Goal: Task Accomplishment & Management: Manage account settings

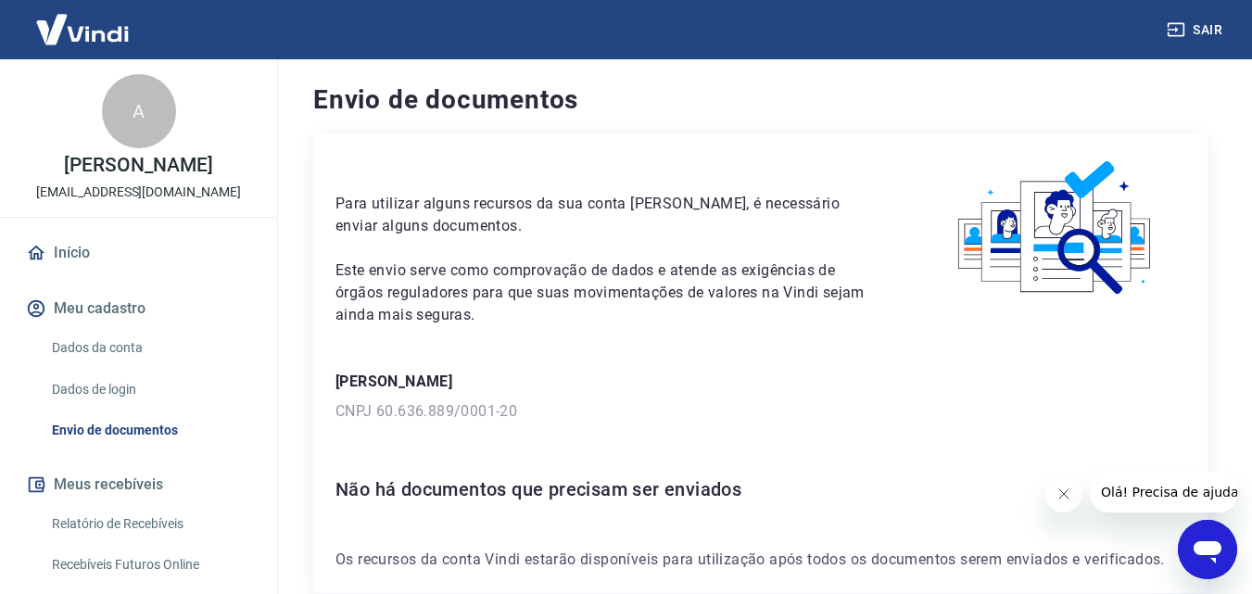
click at [70, 362] on link "Dados da conta" at bounding box center [149, 348] width 210 height 38
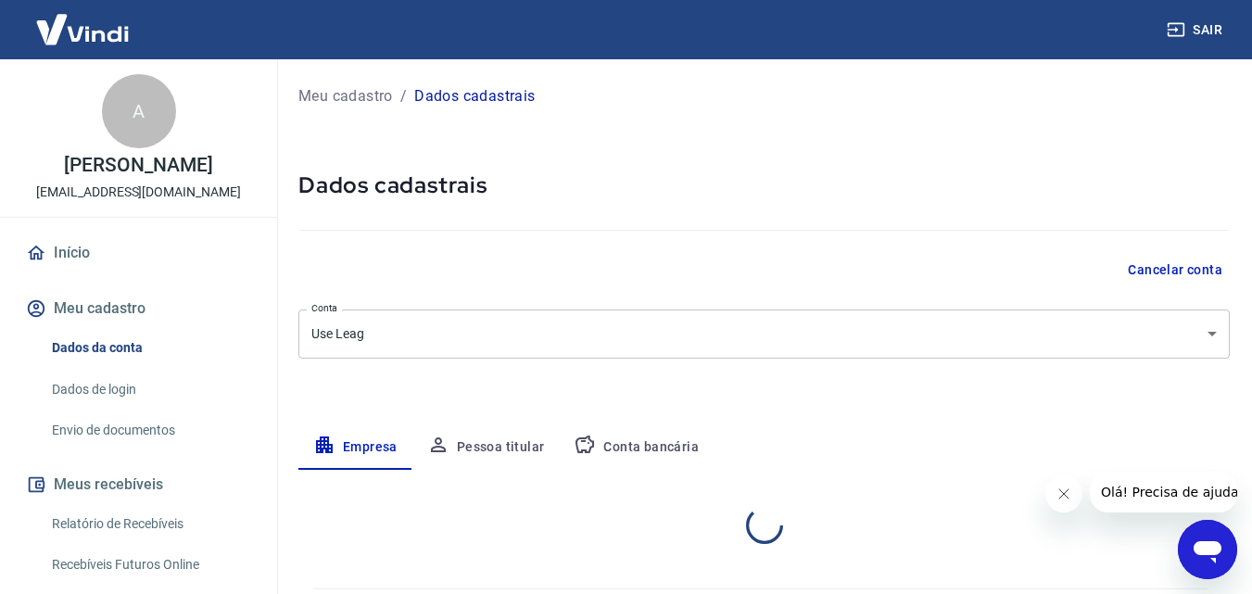
select select "PR"
select select "business"
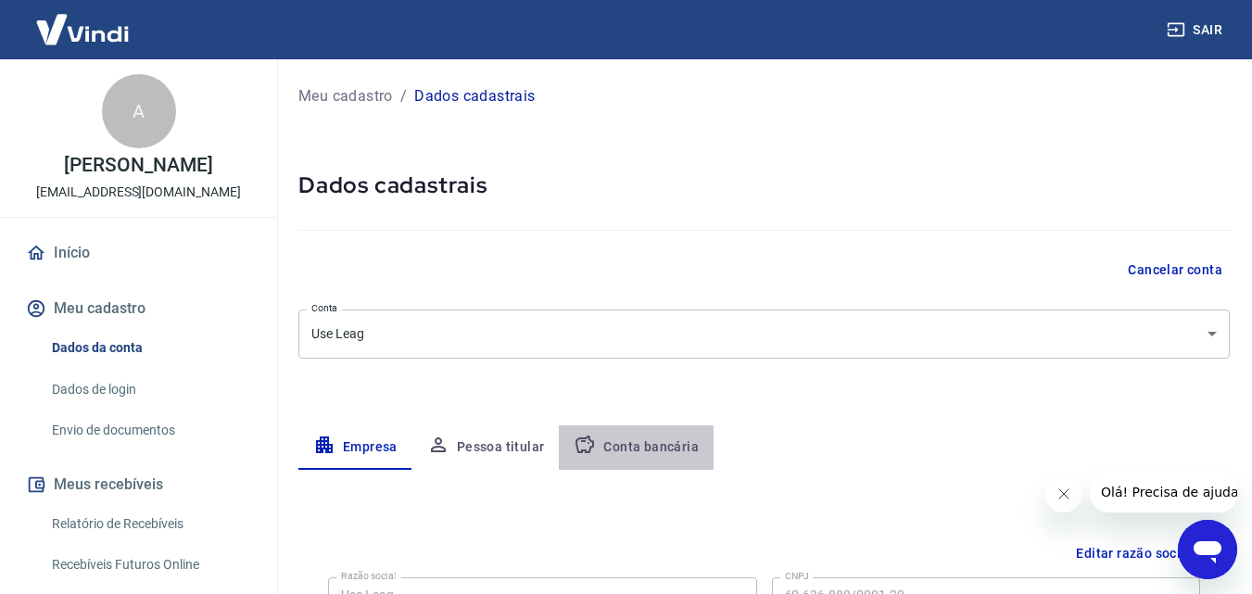
click at [637, 451] on button "Conta bancária" at bounding box center [636, 447] width 155 height 44
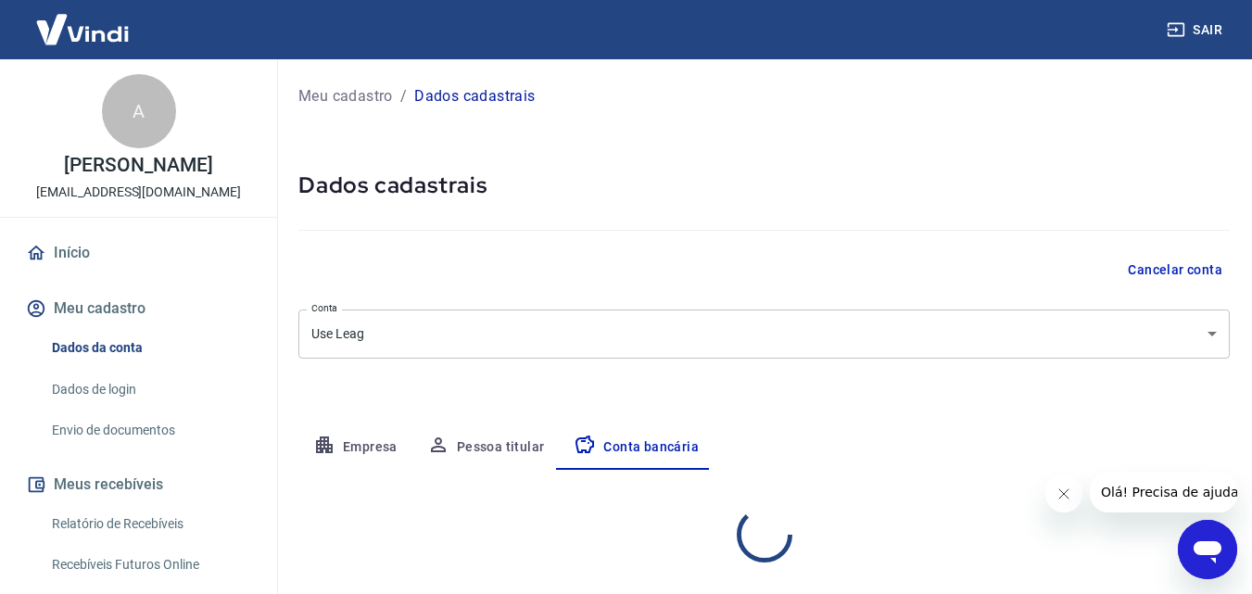
select select "1"
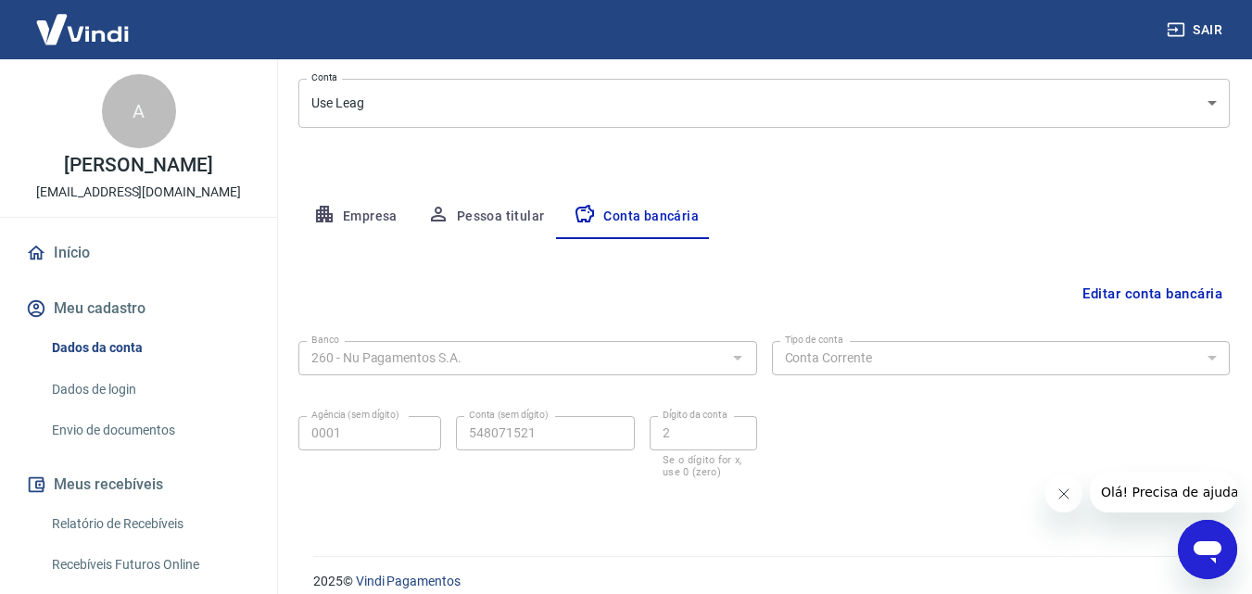
scroll to position [250, 0]
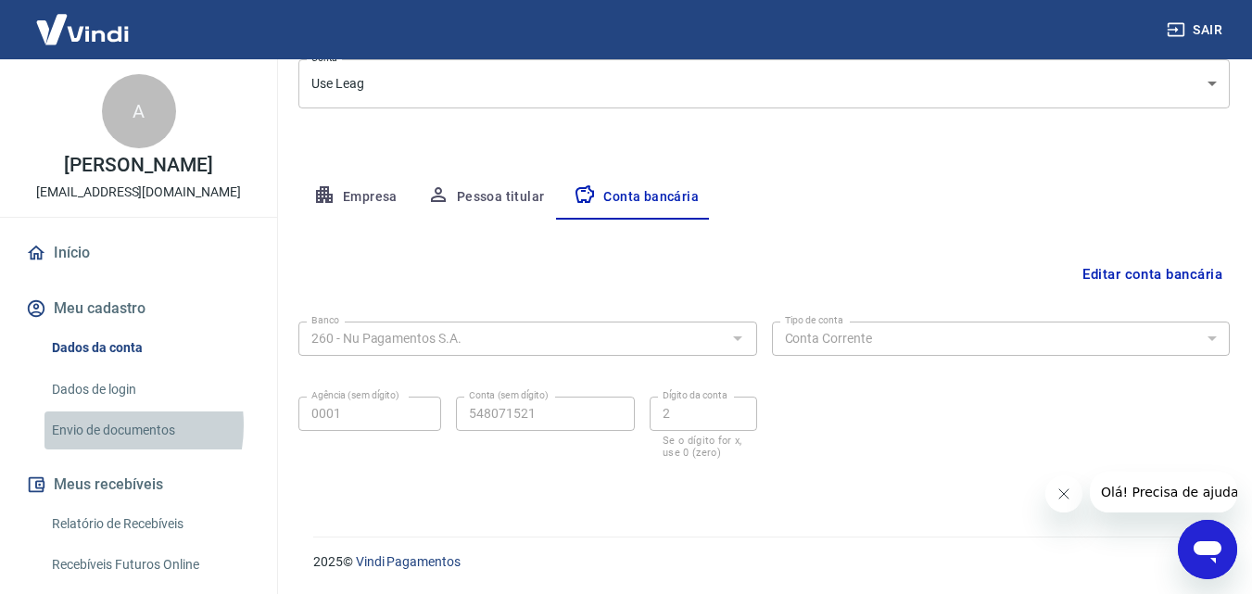
click at [90, 445] on link "Envio de documentos" at bounding box center [149, 430] width 210 height 38
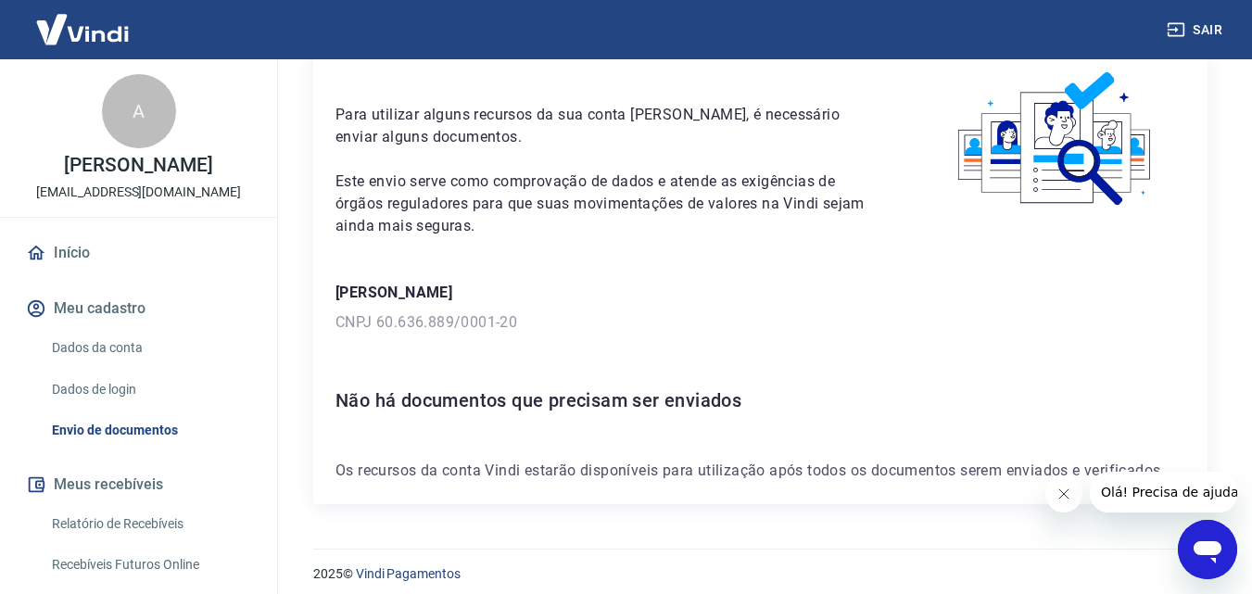
scroll to position [101, 0]
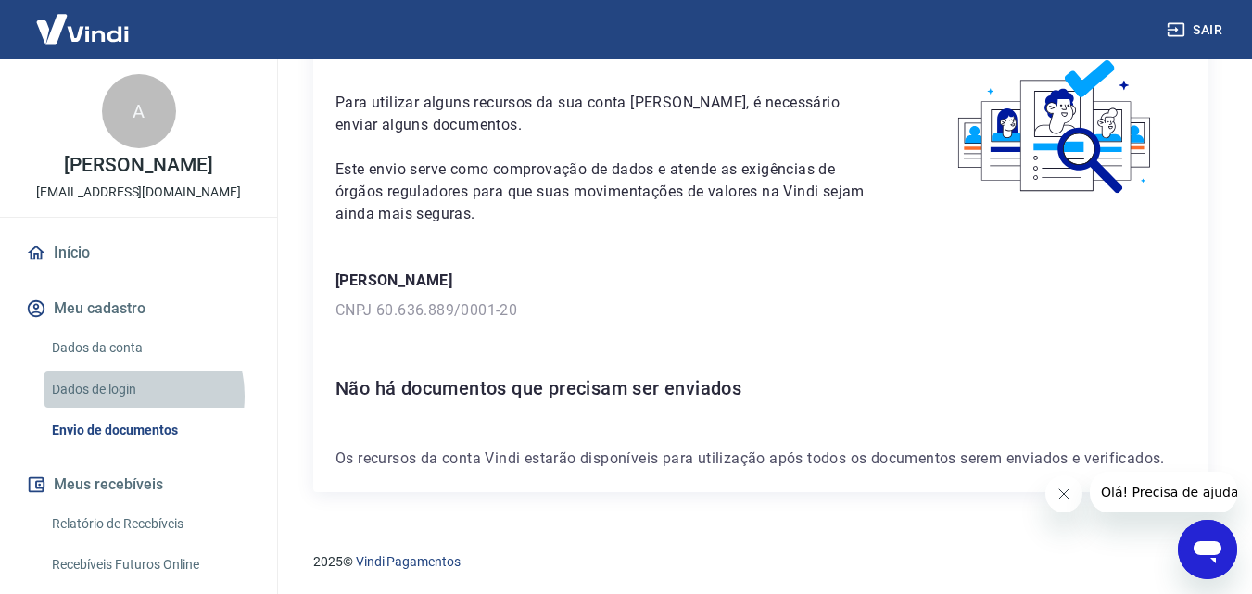
click at [122, 409] on link "Dados de login" at bounding box center [149, 390] width 210 height 38
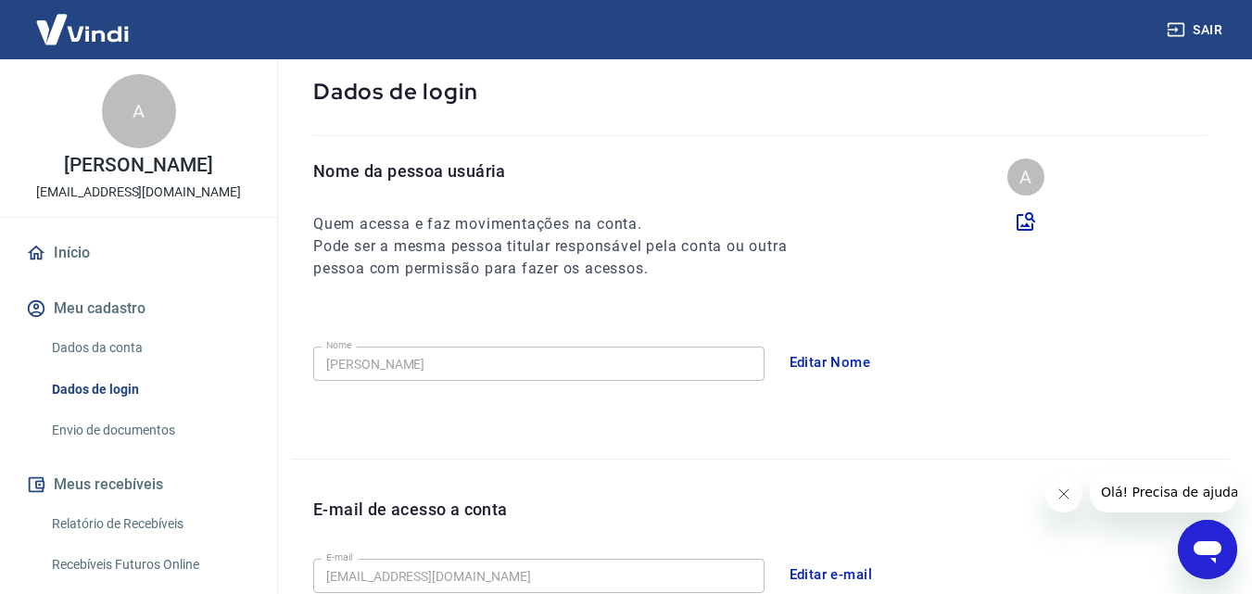
scroll to position [593, 0]
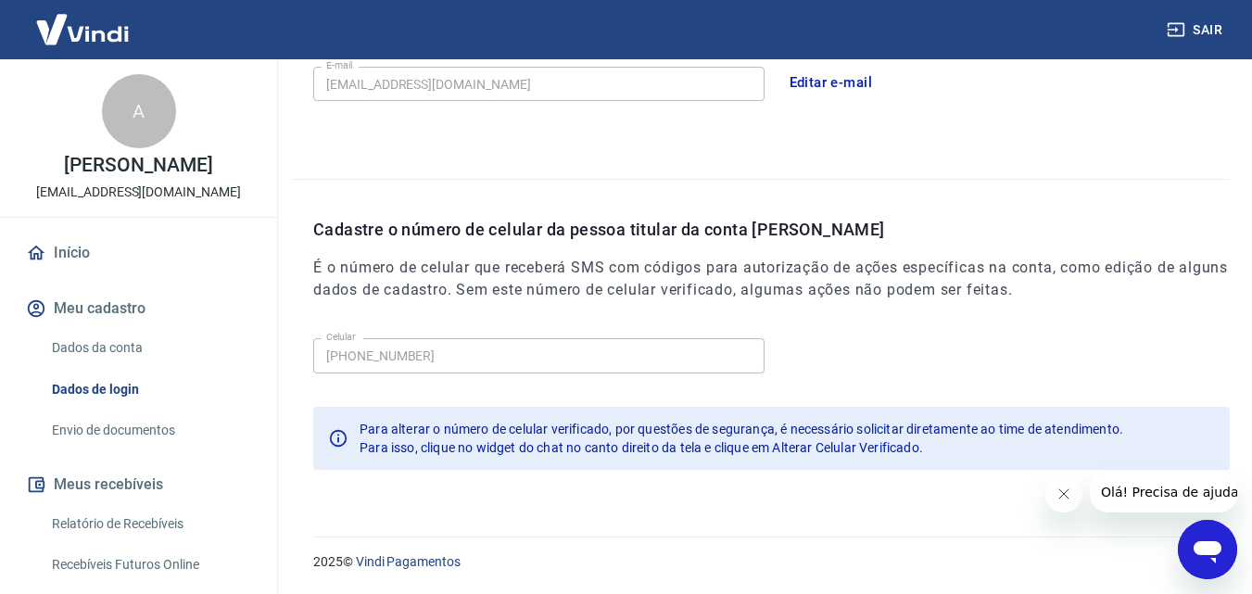
click at [81, 360] on link "Dados da conta" at bounding box center [149, 348] width 210 height 38
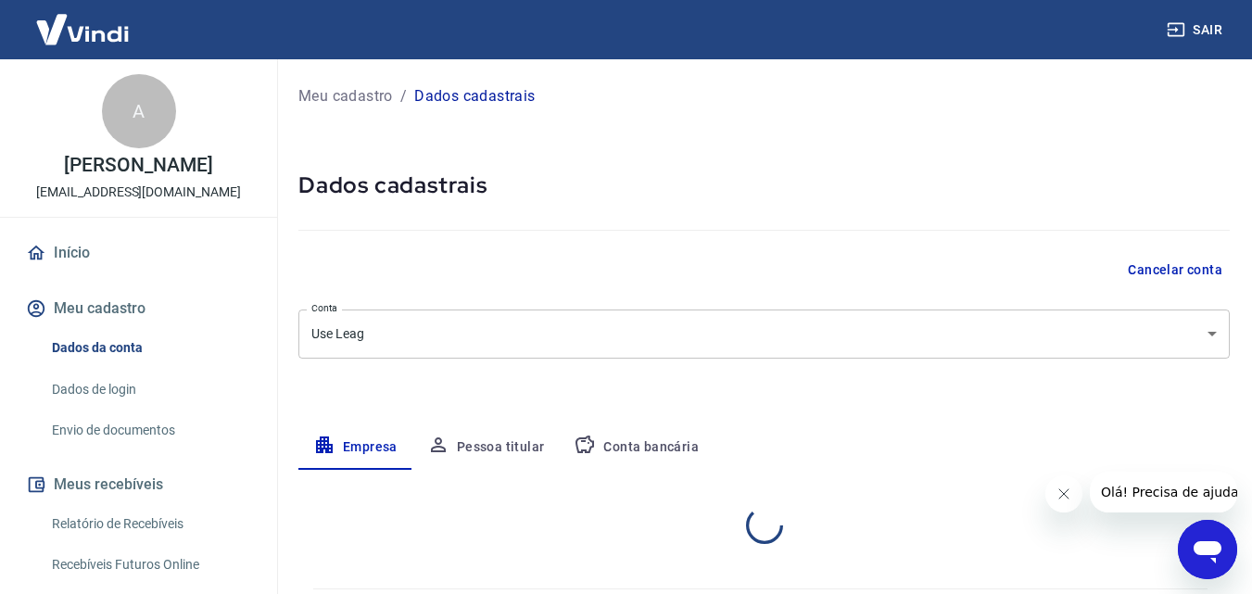
select select "PR"
select select "business"
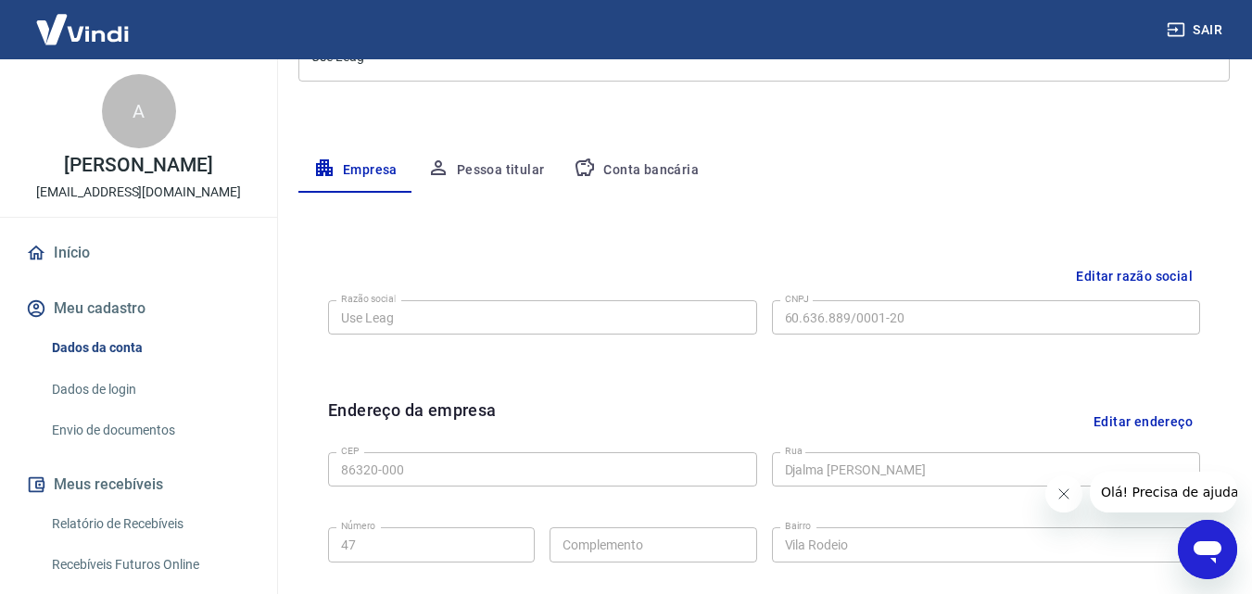
scroll to position [278, 0]
click at [501, 145] on div "Meu cadastro / Dados cadastrais Dados cadastrais Cancelar conta Conta Use Leag …" at bounding box center [764, 379] width 976 height 1197
click at [501, 172] on button "Pessoa titular" at bounding box center [485, 169] width 147 height 44
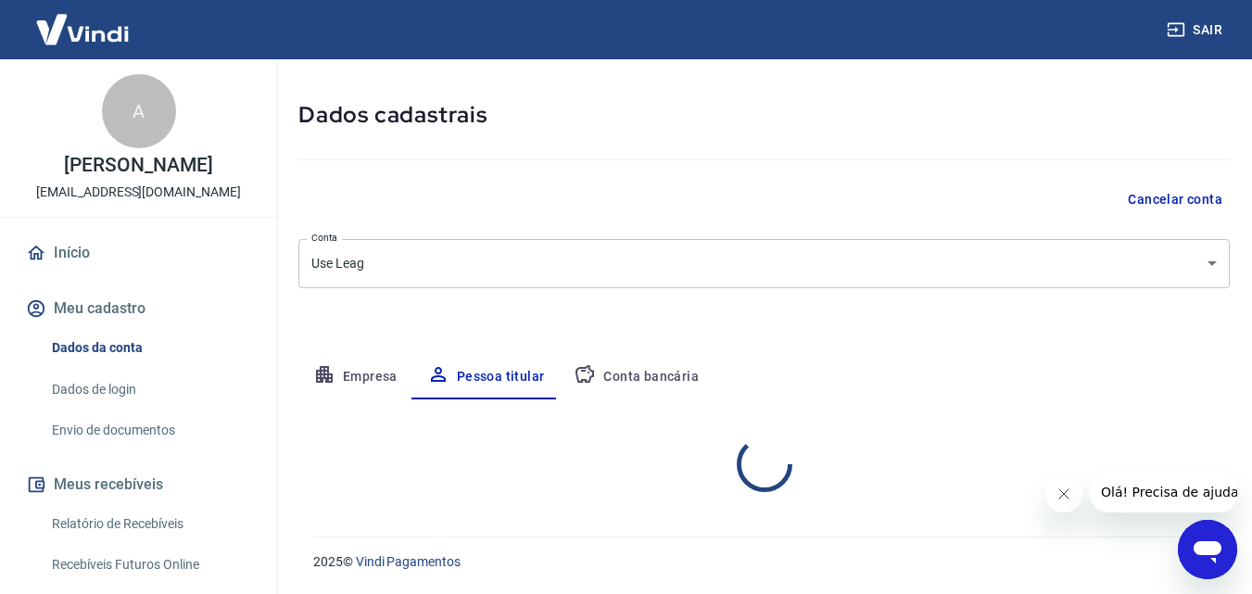
scroll to position [147, 0]
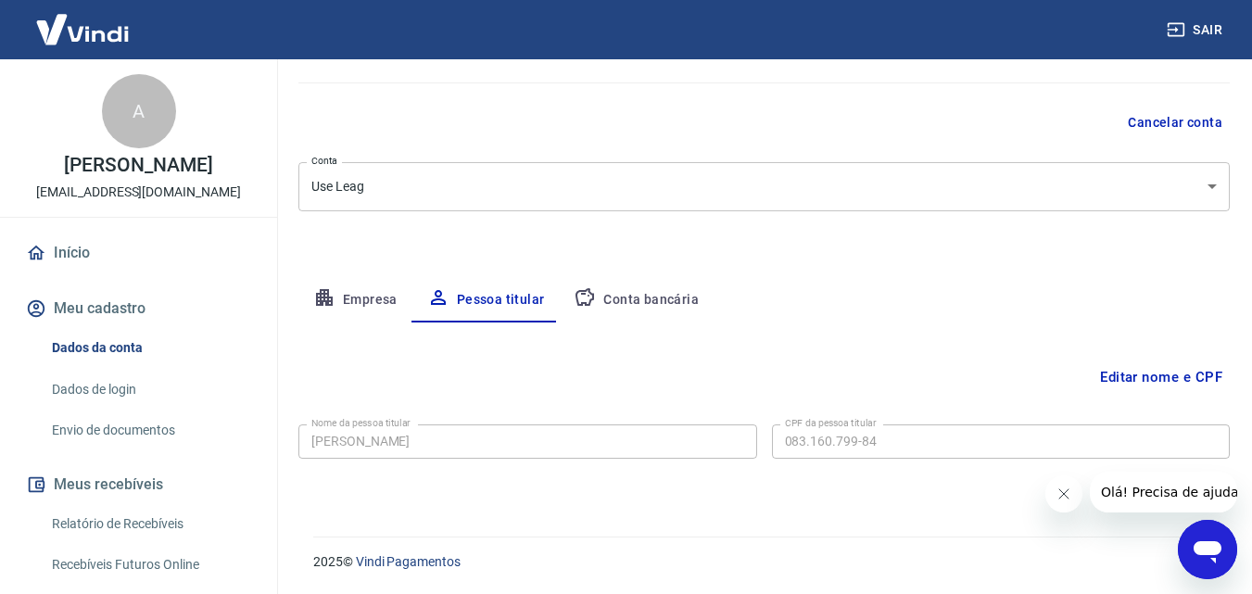
click at [341, 301] on button "Empresa" at bounding box center [355, 300] width 114 height 44
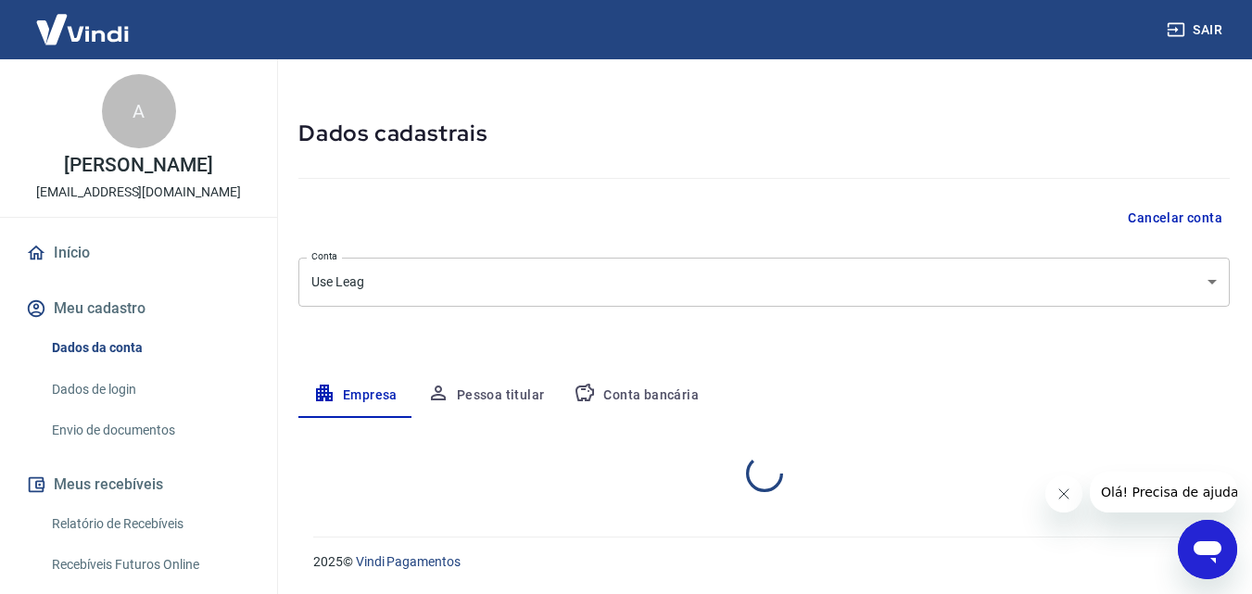
select select "PR"
select select "business"
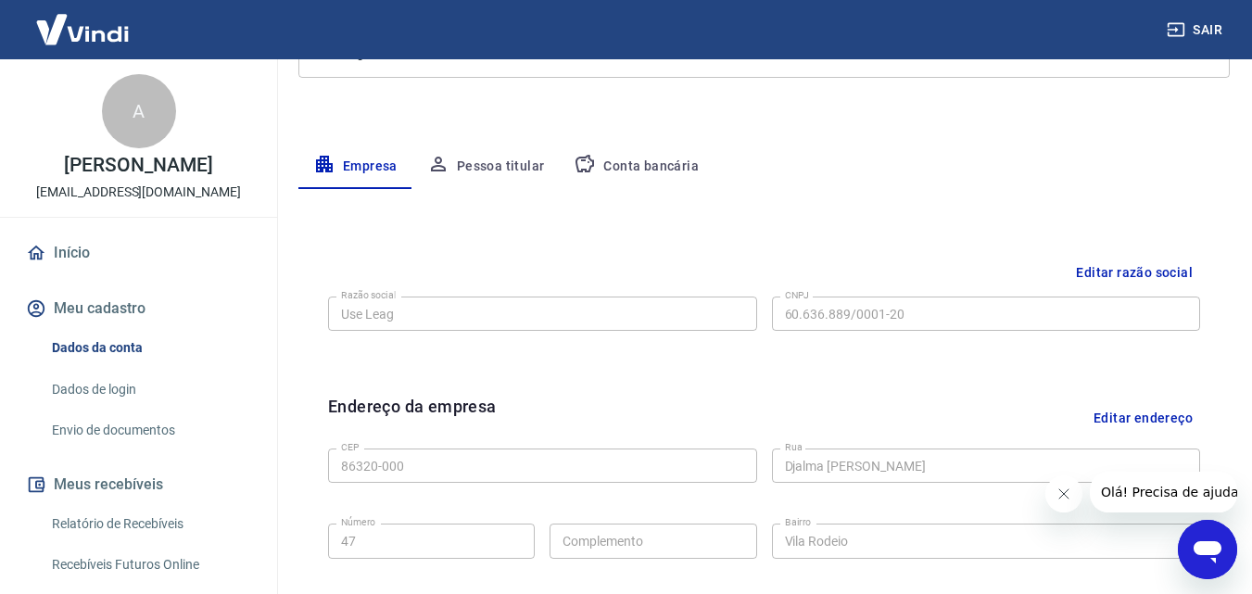
scroll to position [279, 0]
click at [78, 329] on button "Meu cadastro" at bounding box center [138, 308] width 233 height 41
click at [87, 261] on link "Início" at bounding box center [138, 253] width 233 height 41
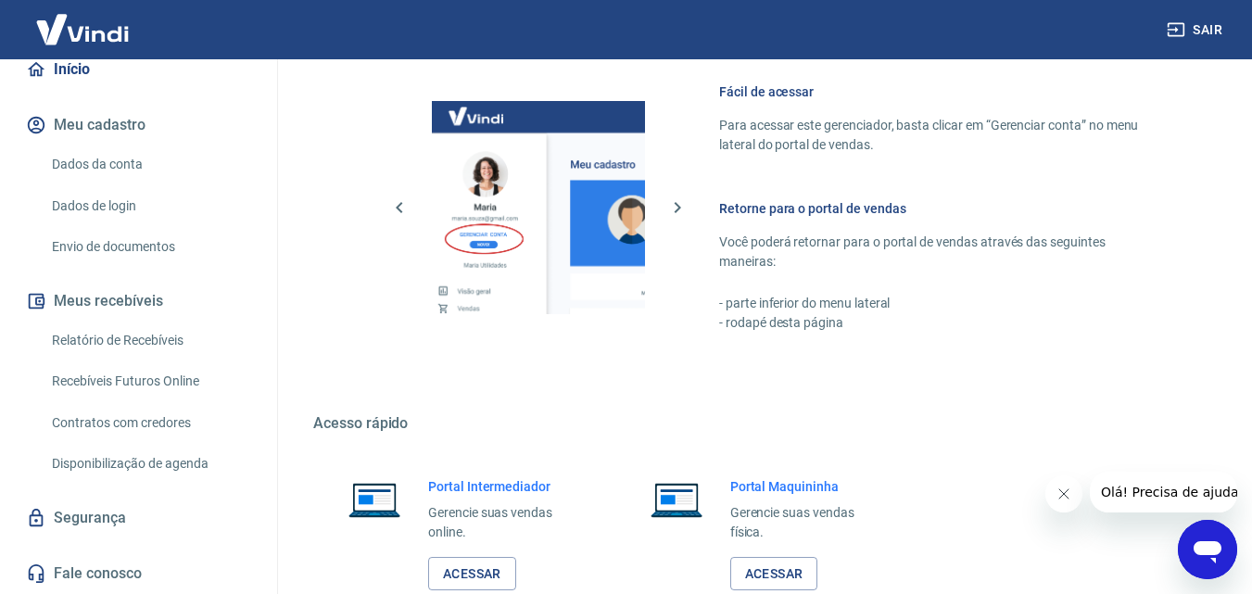
scroll to position [1019, 0]
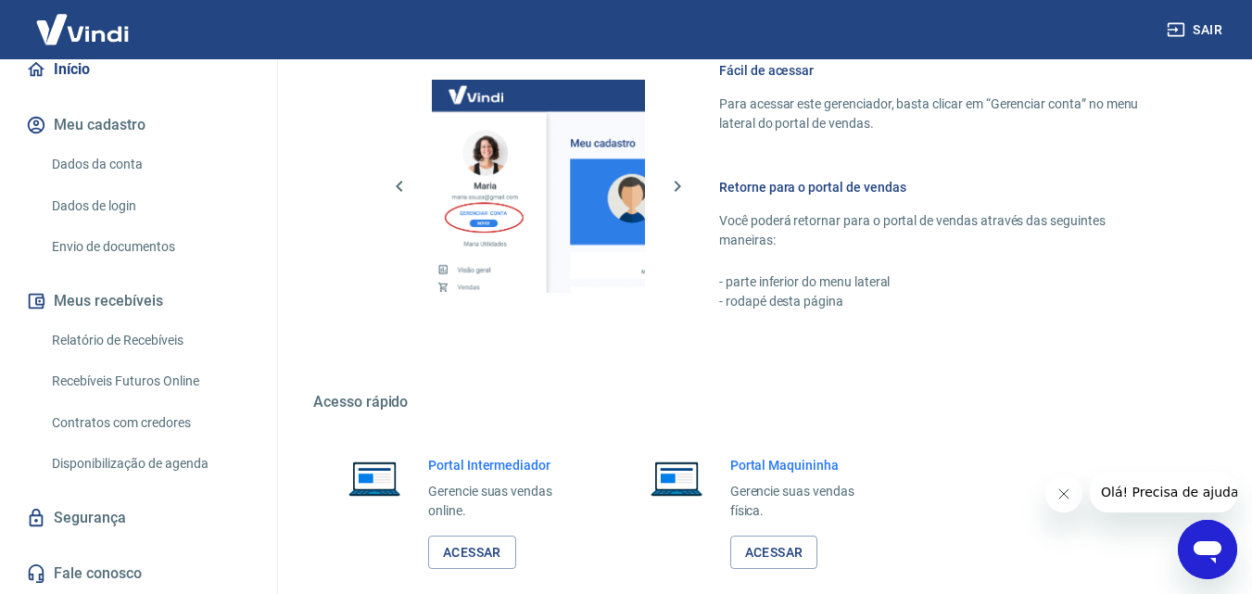
click at [116, 561] on link "Fale conosco" at bounding box center [138, 573] width 233 height 41
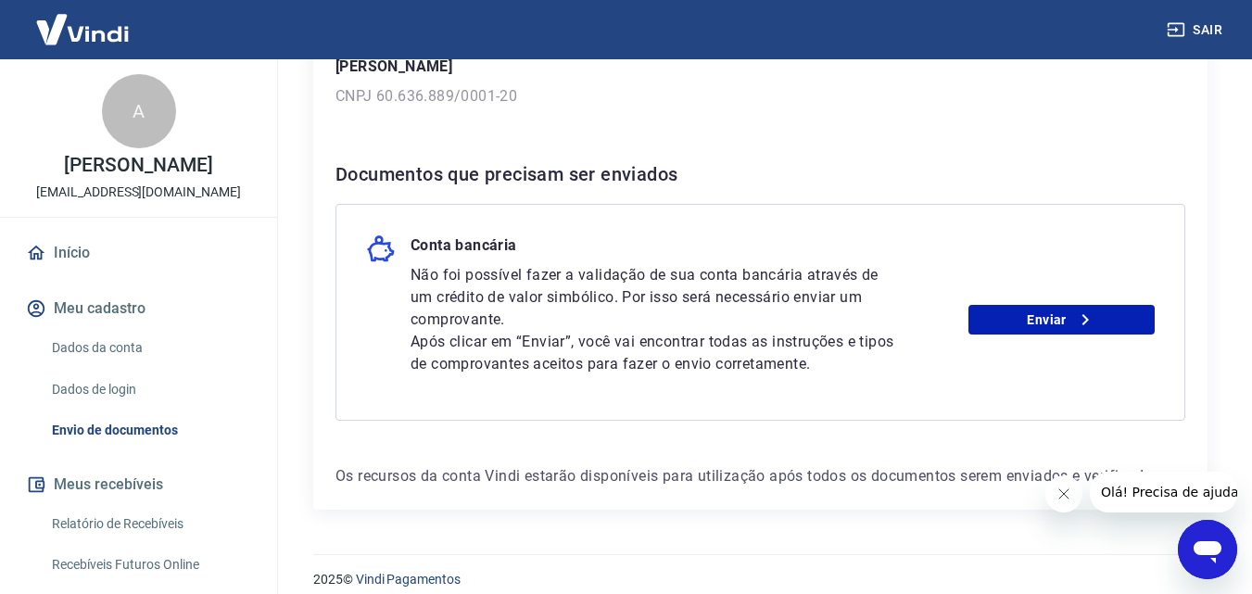
scroll to position [333, 0]
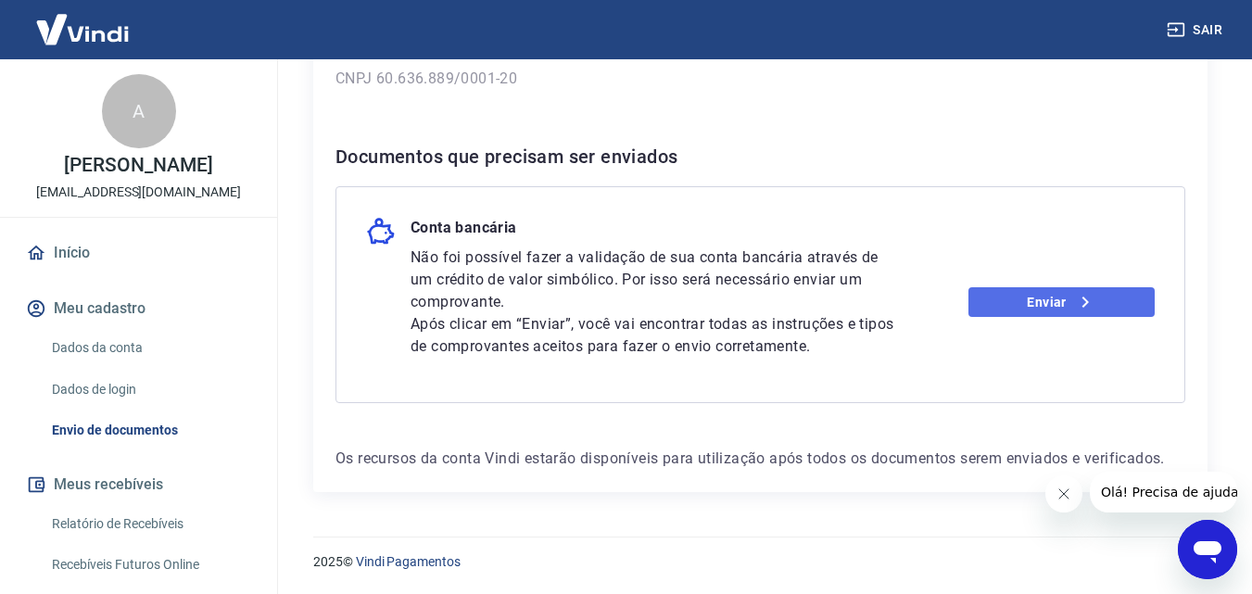
click at [1108, 298] on link "Enviar" at bounding box center [1061, 302] width 186 height 30
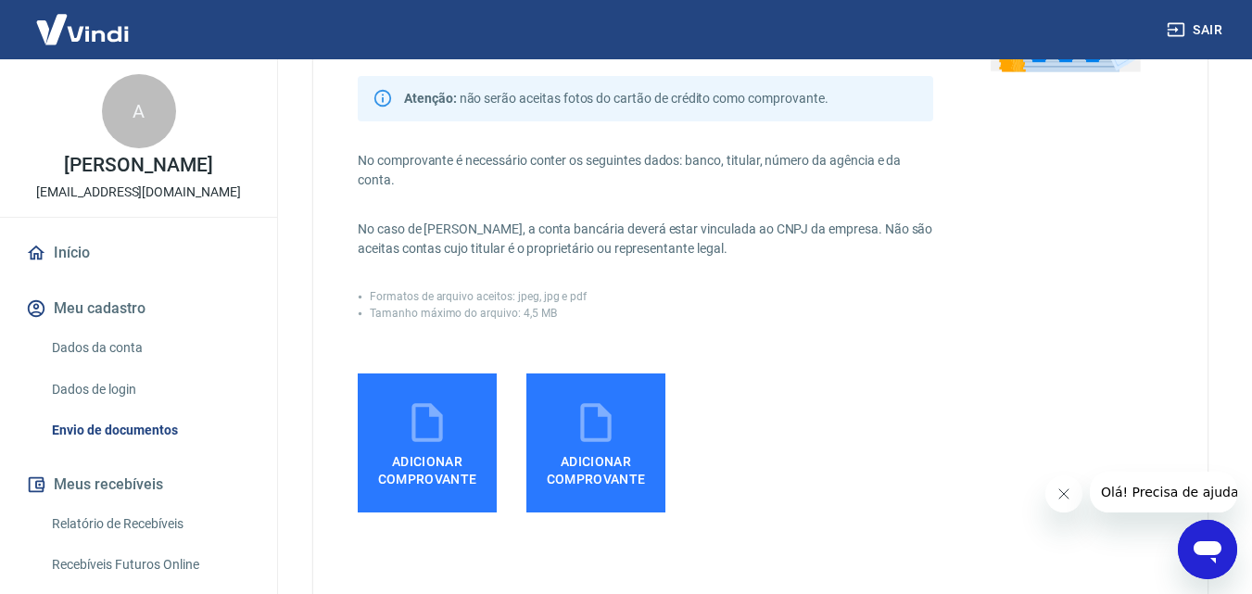
scroll to position [278, 0]
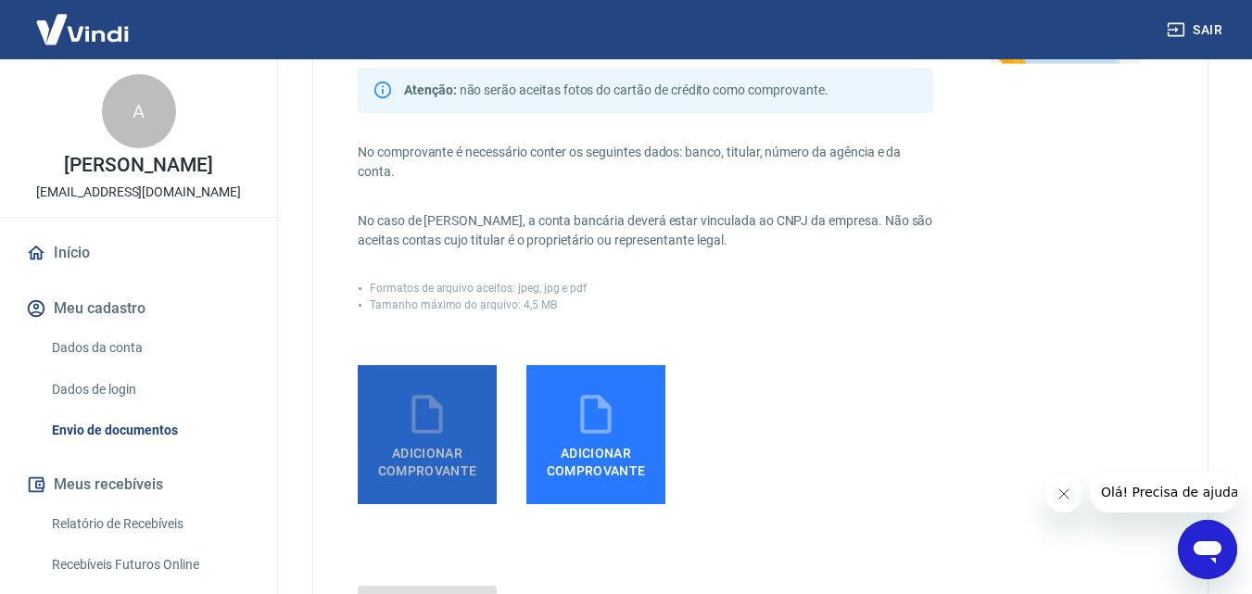
click at [417, 424] on icon at bounding box center [427, 414] width 46 height 46
click at [0, 0] on input "Adicionar comprovante" at bounding box center [0, 0] width 0 height 0
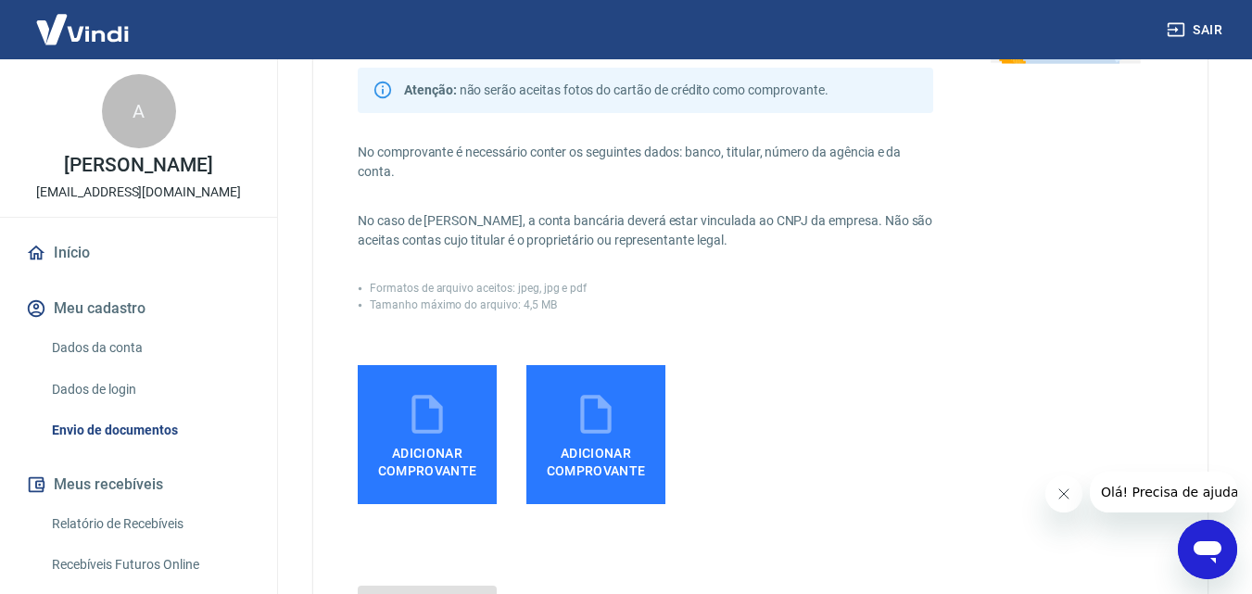
click at [426, 429] on icon at bounding box center [427, 414] width 46 height 46
click at [0, 0] on input "Adicionar comprovante" at bounding box center [0, 0] width 0 height 0
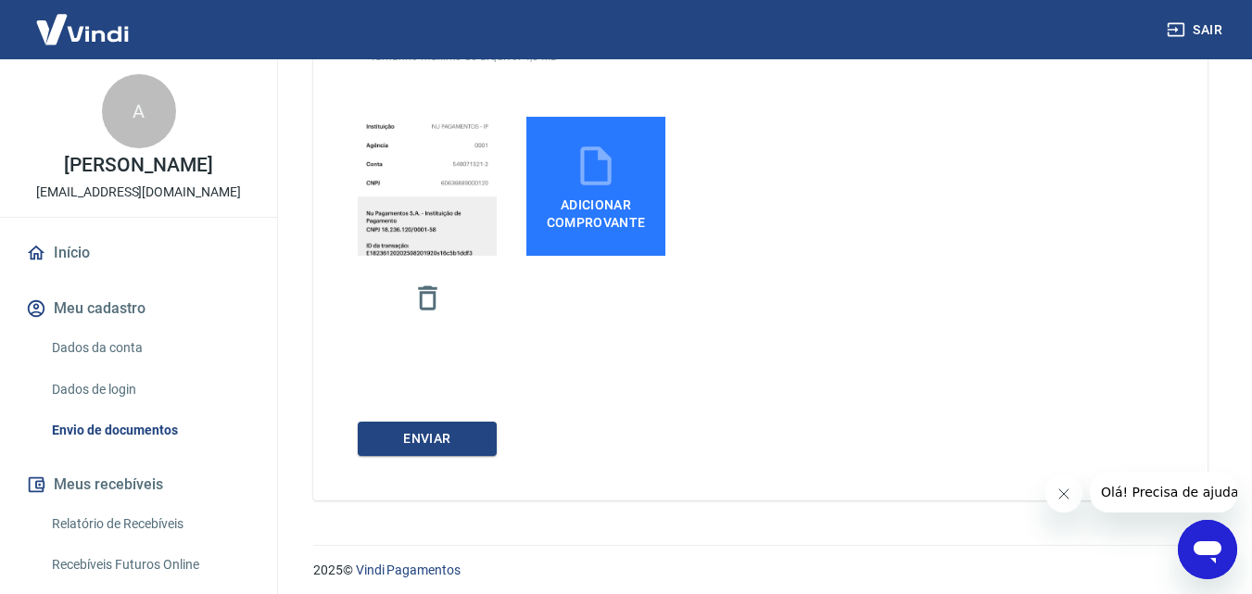
scroll to position [535, 0]
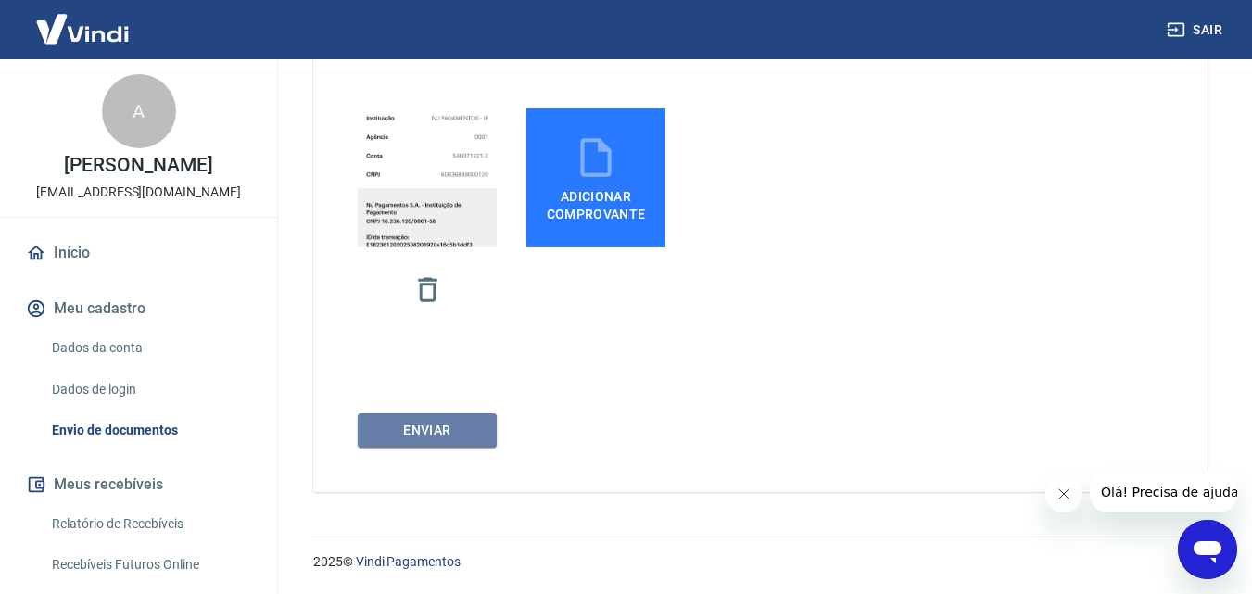
click at [469, 434] on button "ENVIAR" at bounding box center [427, 430] width 139 height 34
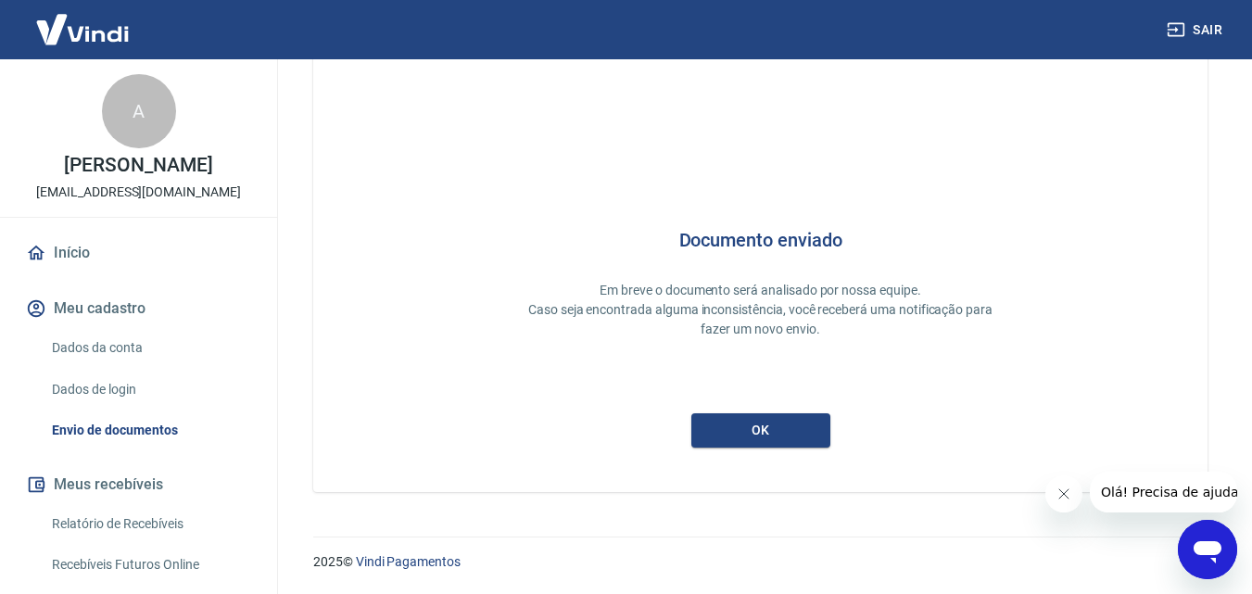
scroll to position [49, 0]
click at [737, 433] on button "ok" at bounding box center [760, 430] width 139 height 34
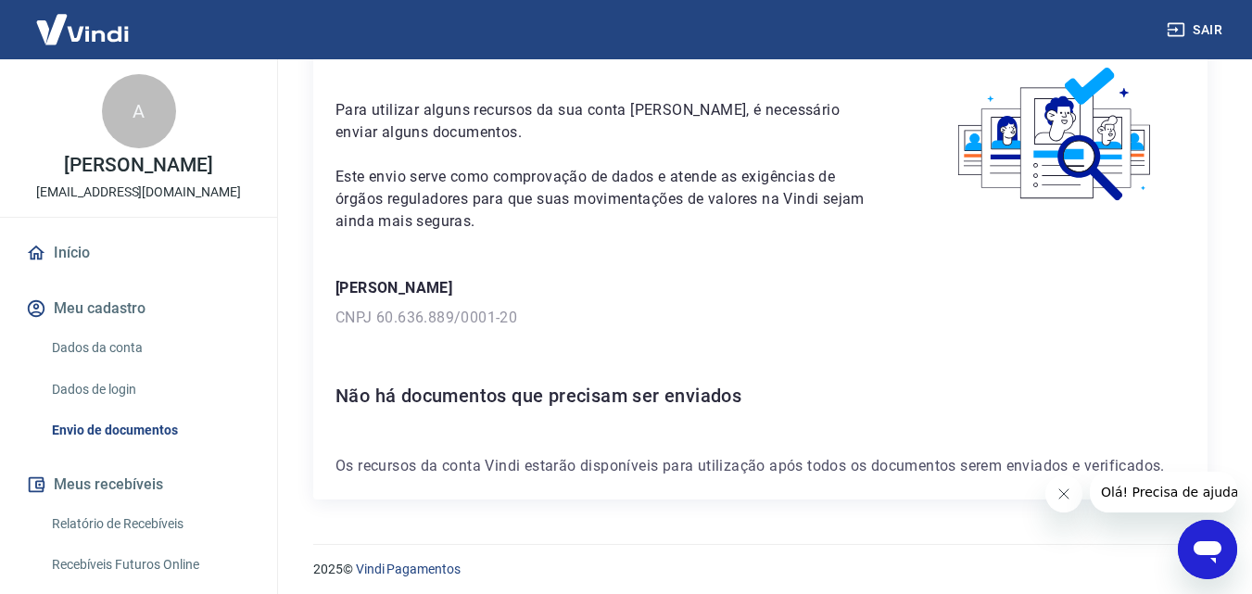
scroll to position [101, 0]
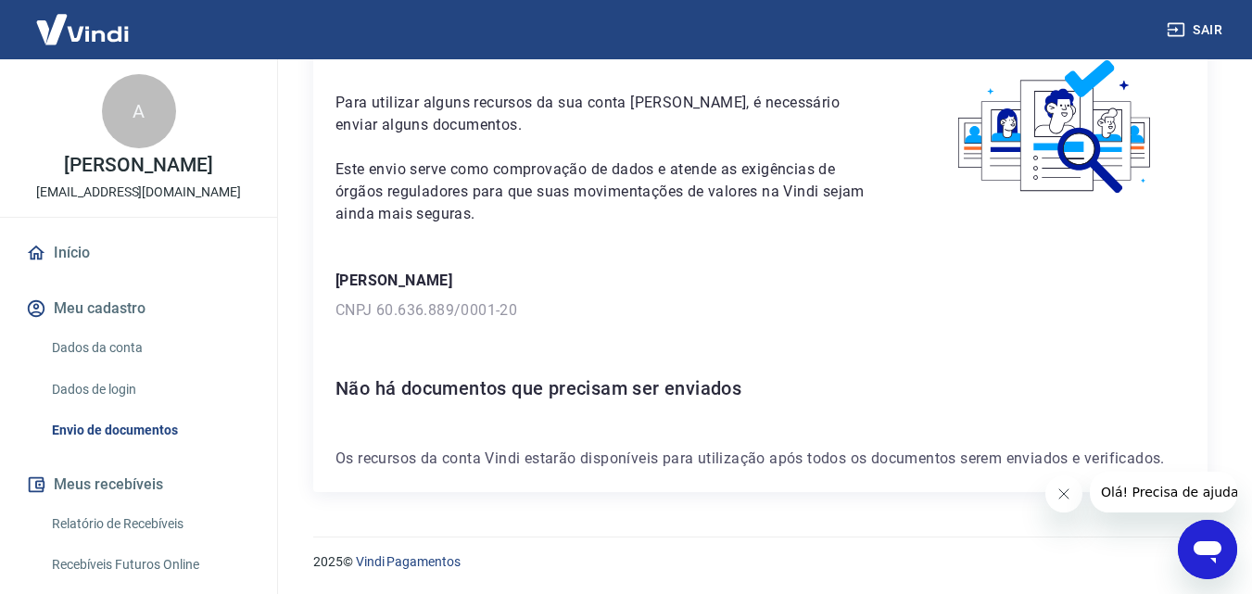
click at [80, 273] on link "Início" at bounding box center [138, 253] width 233 height 41
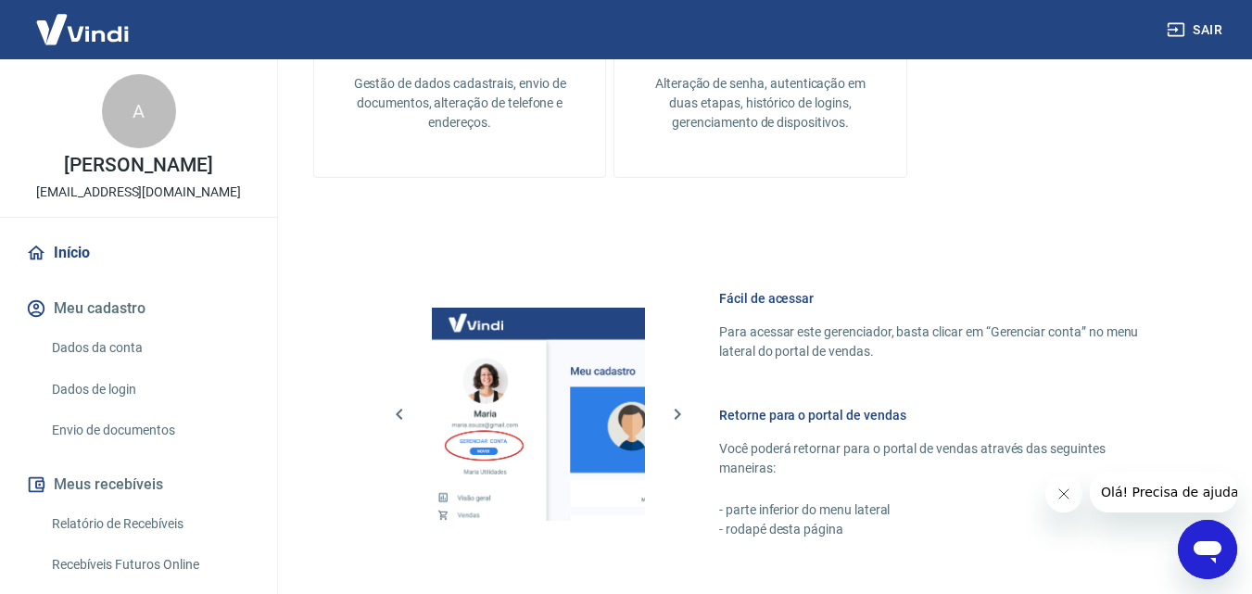
scroll to position [655, 0]
